Goal: Find specific page/section: Find specific page/section

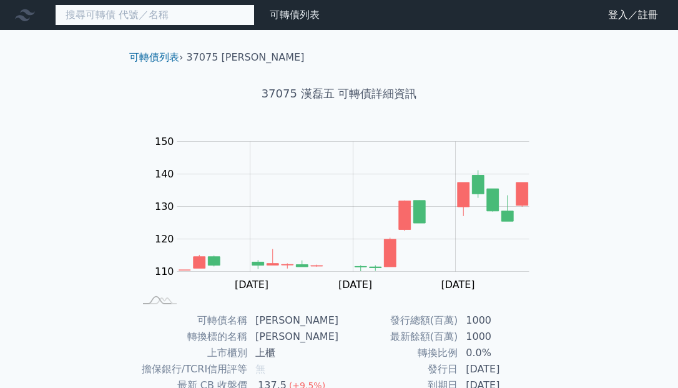
click at [203, 21] on input at bounding box center [155, 14] width 200 height 21
click at [107, 10] on input at bounding box center [155, 14] width 200 height 21
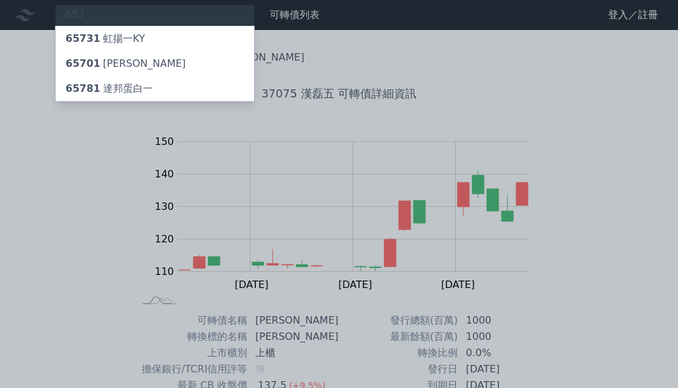
click at [138, 20] on div at bounding box center [339, 194] width 678 height 388
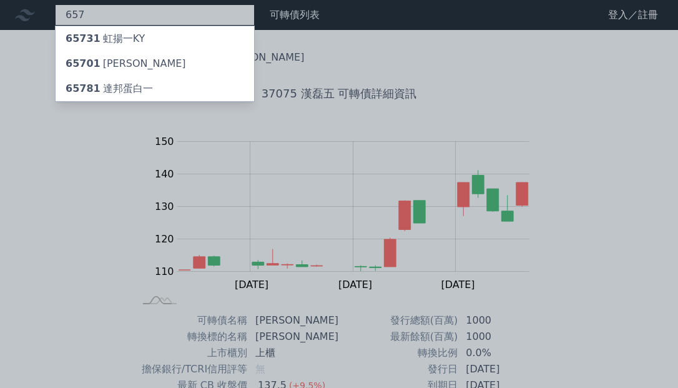
click at [138, 20] on div "657 65731 虹揚一KY 65701 維田一 65781 達邦蛋白一" at bounding box center [155, 14] width 200 height 21
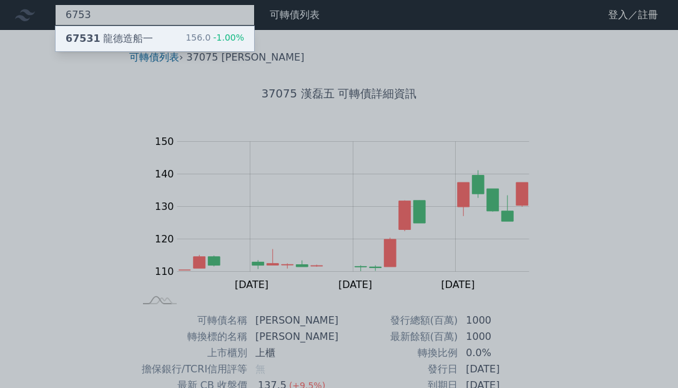
type input "6753"
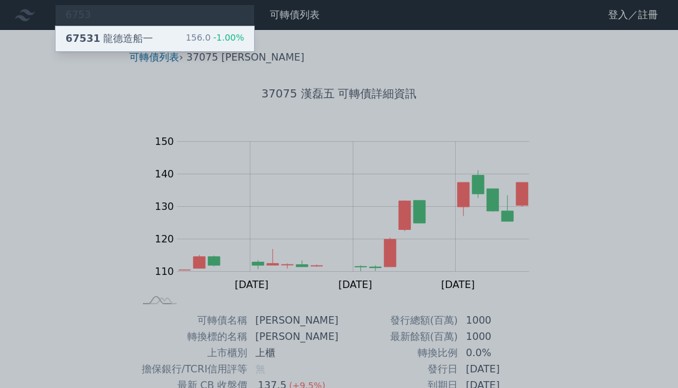
click at [131, 35] on div "67531 龍德造船一" at bounding box center [109, 38] width 87 height 15
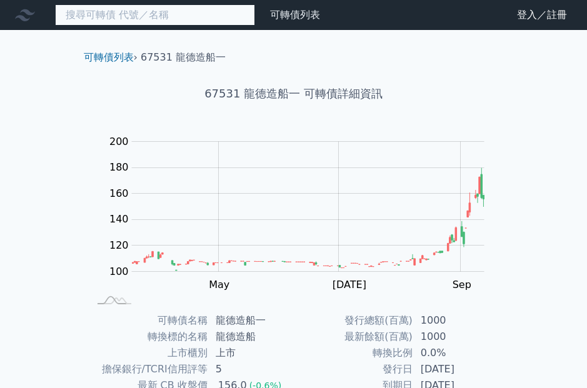
click at [111, 14] on input at bounding box center [155, 14] width 200 height 21
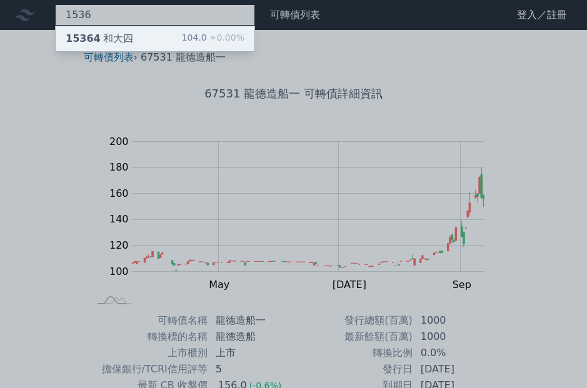
type input "1536"
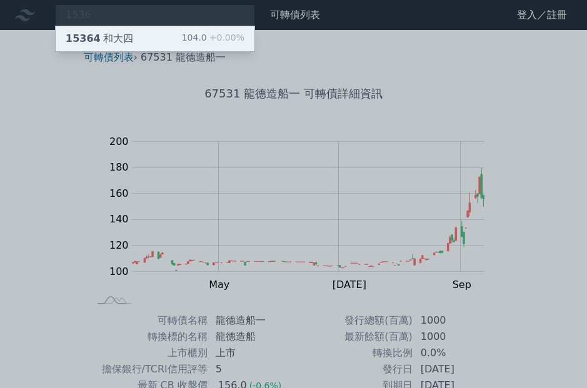
click at [116, 34] on div "15364 和大四" at bounding box center [99, 38] width 67 height 15
